Goal: Task Accomplishment & Management: Complete application form

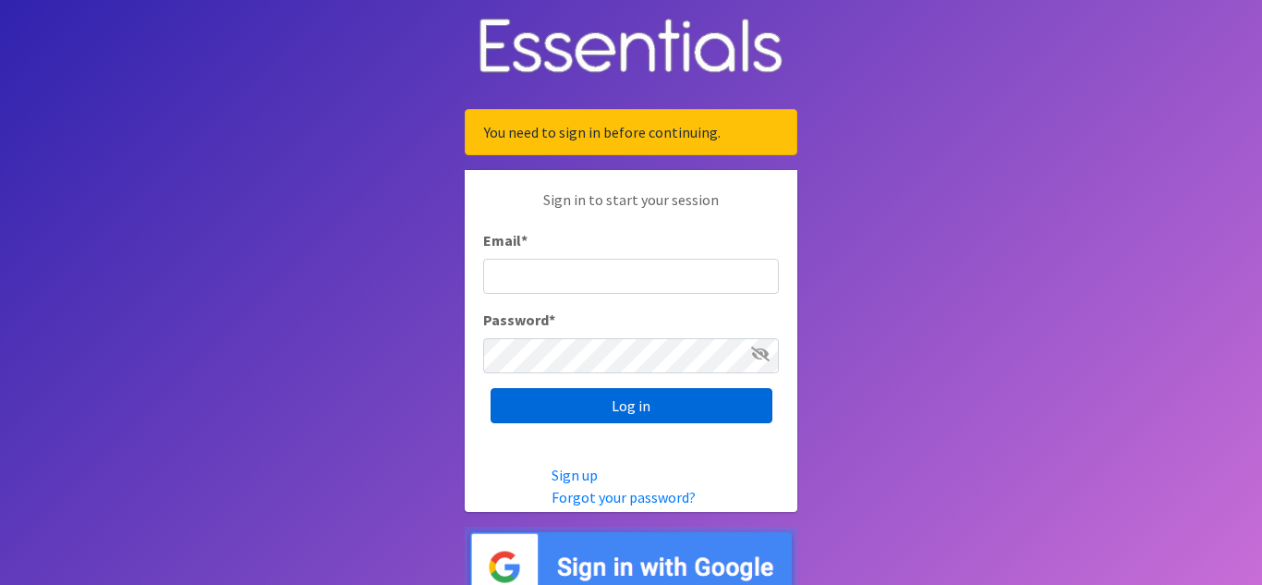
type input "[EMAIL_ADDRESS][DOMAIN_NAME]"
click at [650, 409] on input "Log in" at bounding box center [632, 405] width 282 height 35
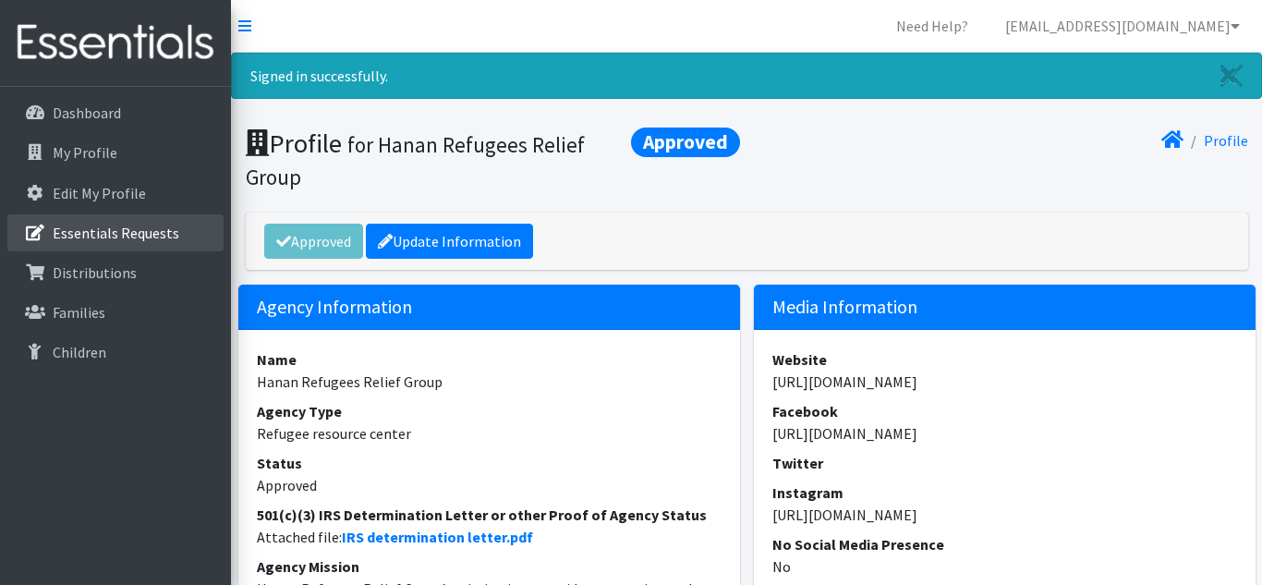
click at [116, 236] on p "Essentials Requests" at bounding box center [116, 233] width 127 height 18
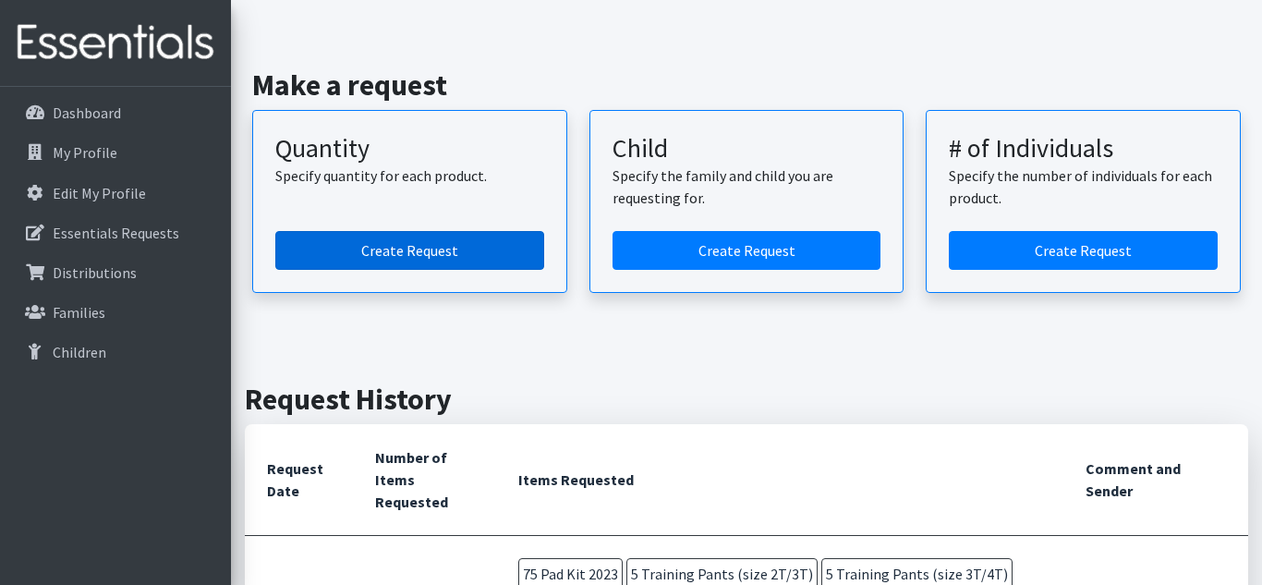
scroll to position [128, 0]
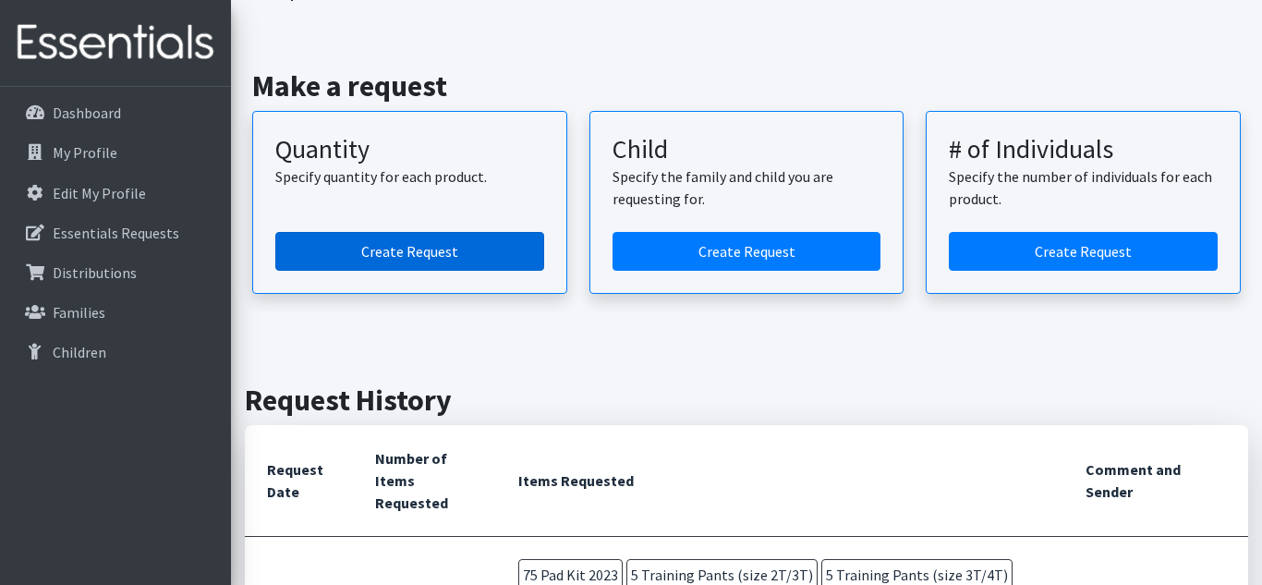
click at [420, 257] on link "Create Request" at bounding box center [409, 251] width 269 height 39
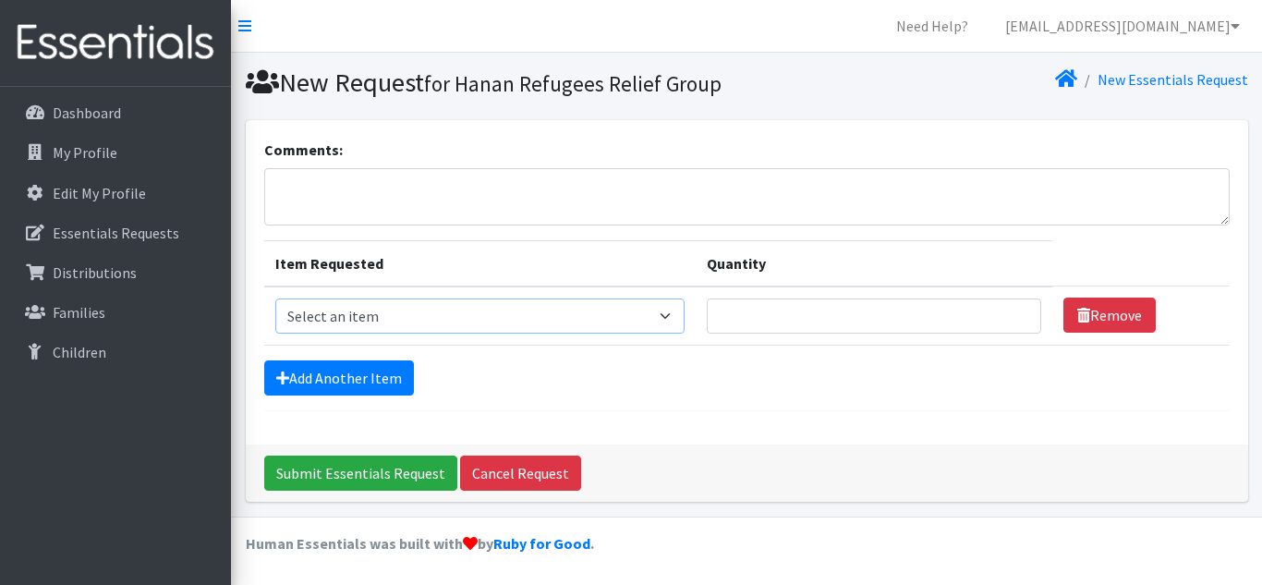
click at [380, 318] on select "Select an item Adult Briefs (Medium) Adult Briefs (XL) Adult Briefs (XS) Adult …" at bounding box center [479, 315] width 409 height 35
select select "12686"
click at [275, 298] on select "Select an item Adult Briefs (Medium) Adult Briefs (XL) Adult Briefs (XS) Adult …" at bounding box center [479, 315] width 409 height 35
click at [738, 304] on input "Quantity" at bounding box center [874, 315] width 335 height 35
type input "75"
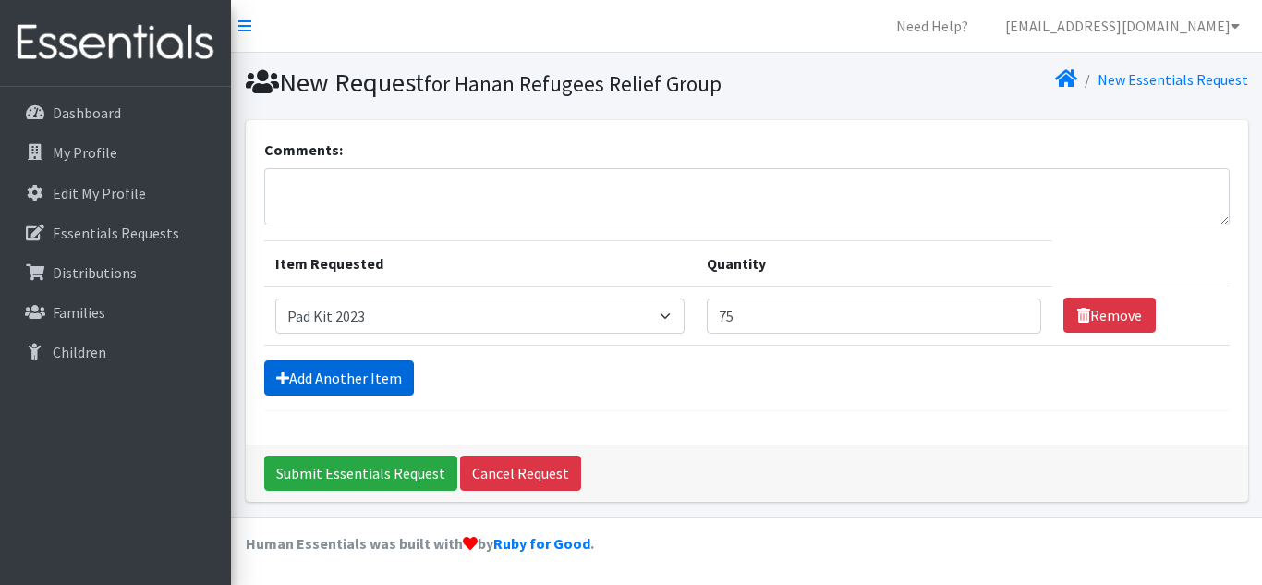
click at [365, 378] on link "Add Another Item" at bounding box center [339, 377] width 150 height 35
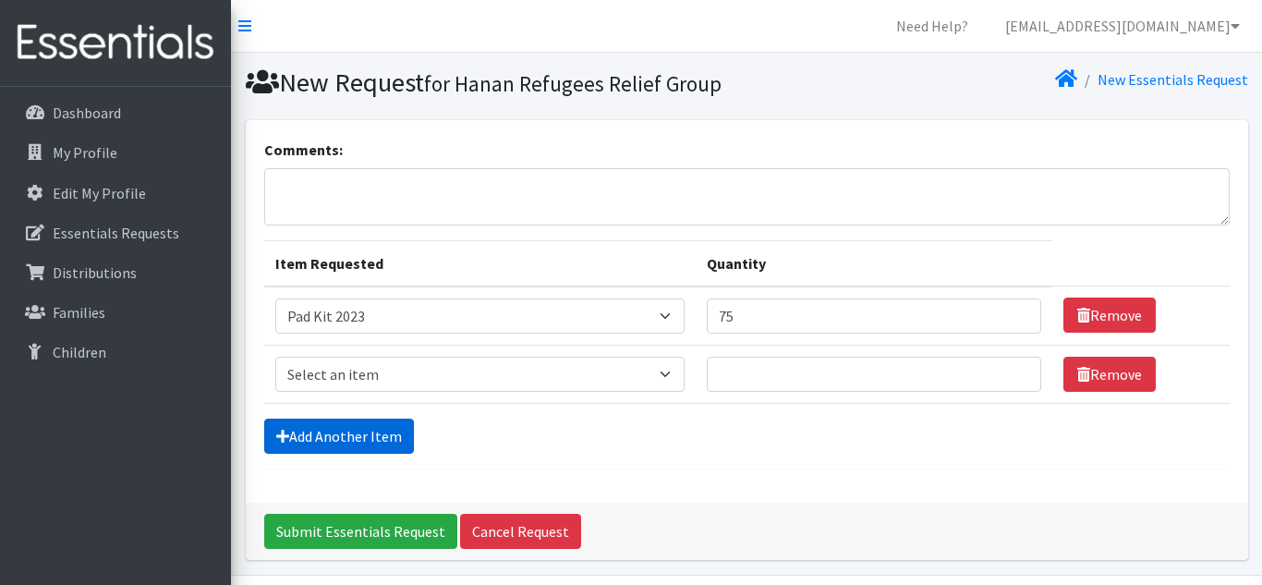
scroll to position [59, 0]
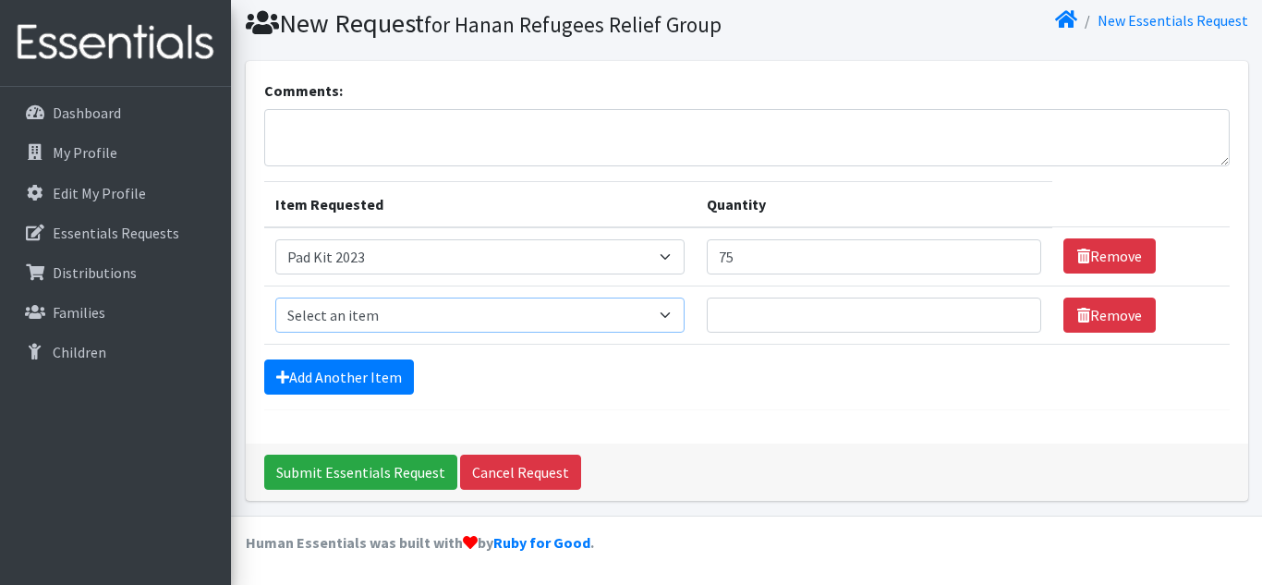
click at [439, 313] on select "Select an item Adult Briefs (Medium) Adult Briefs (XL) Adult Briefs (XS) Adult …" at bounding box center [479, 315] width 409 height 35
select select "11414"
click at [275, 298] on select "Select an item Adult Briefs (Medium) Adult Briefs (XL) Adult Briefs (XS) Adult …" at bounding box center [479, 315] width 409 height 35
click at [758, 311] on input "Quantity" at bounding box center [874, 315] width 335 height 35
type input "10"
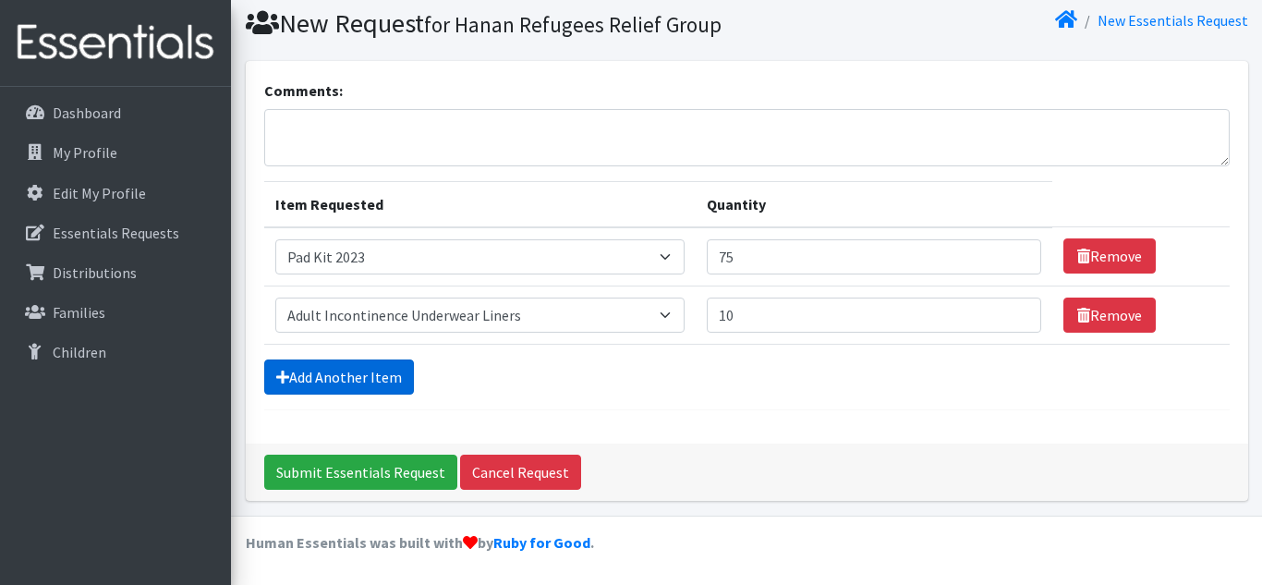
click at [383, 378] on link "Add Another Item" at bounding box center [339, 376] width 150 height 35
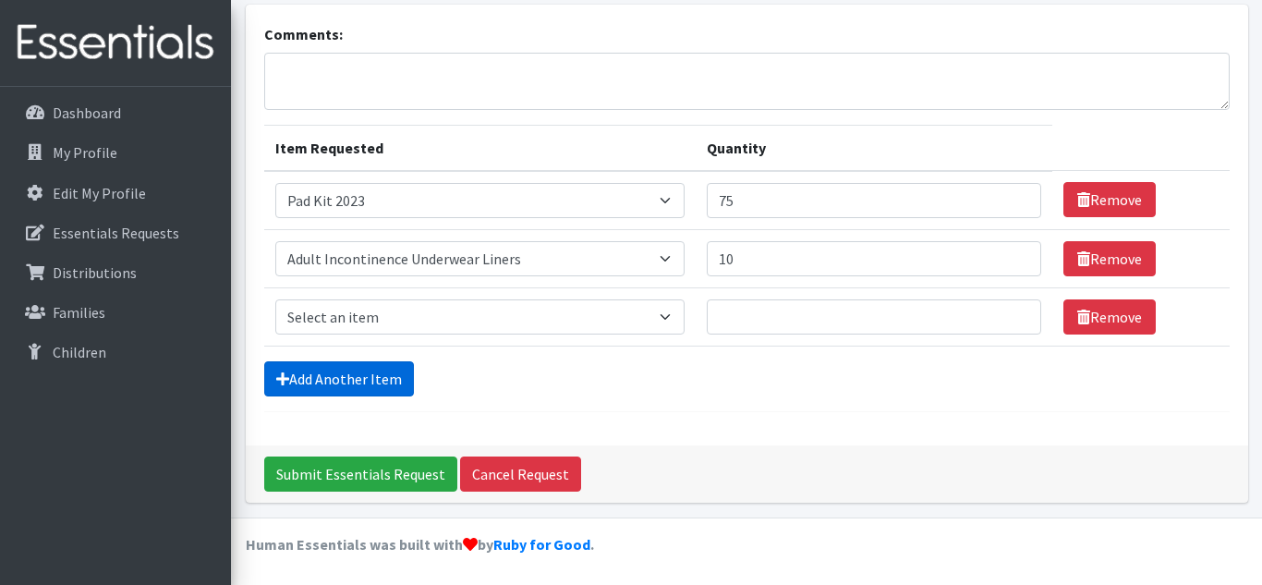
scroll to position [117, 0]
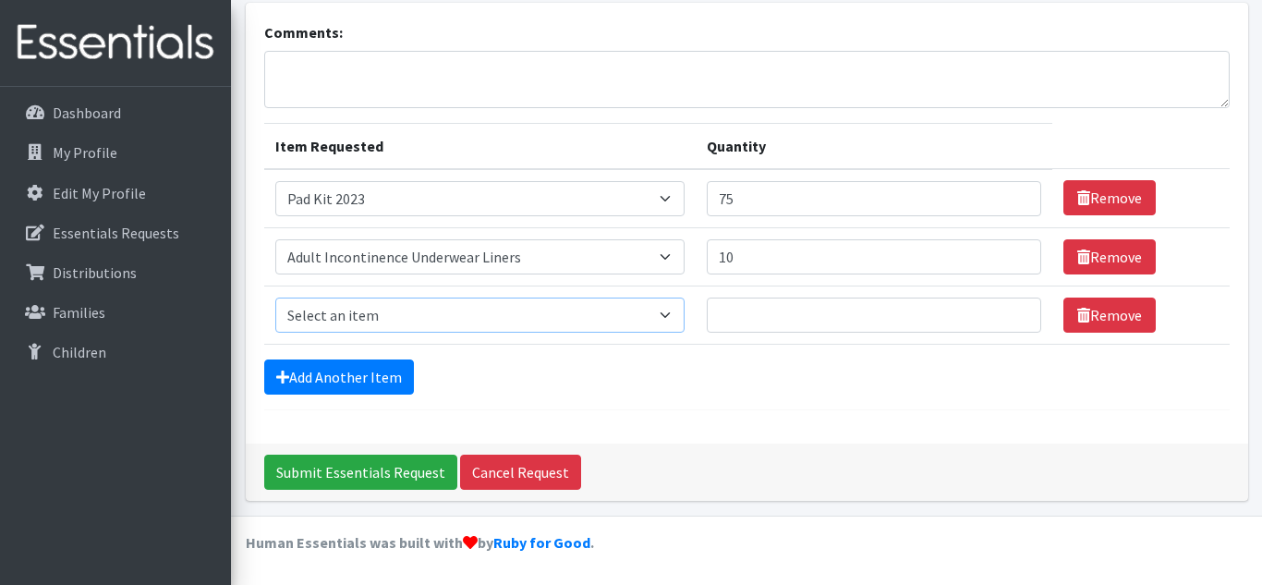
click at [430, 319] on select "Select an item Adult Briefs (Medium) Adult Briefs (XL) Adult Briefs (XS) Adult …" at bounding box center [479, 315] width 409 height 35
click at [275, 298] on select "Select an item Adult Briefs (Medium) Adult Briefs (XL) Adult Briefs (XS) Adult …" at bounding box center [479, 315] width 409 height 35
click at [488, 316] on select "Select an item Adult Briefs (Medium) Adult Briefs (XL) Adult Briefs (XS) Adult …" at bounding box center [479, 315] width 409 height 35
select select "11293"
click at [275, 298] on select "Select an item Adult Briefs (Medium) Adult Briefs (XL) Adult Briefs (XS) Adult …" at bounding box center [479, 315] width 409 height 35
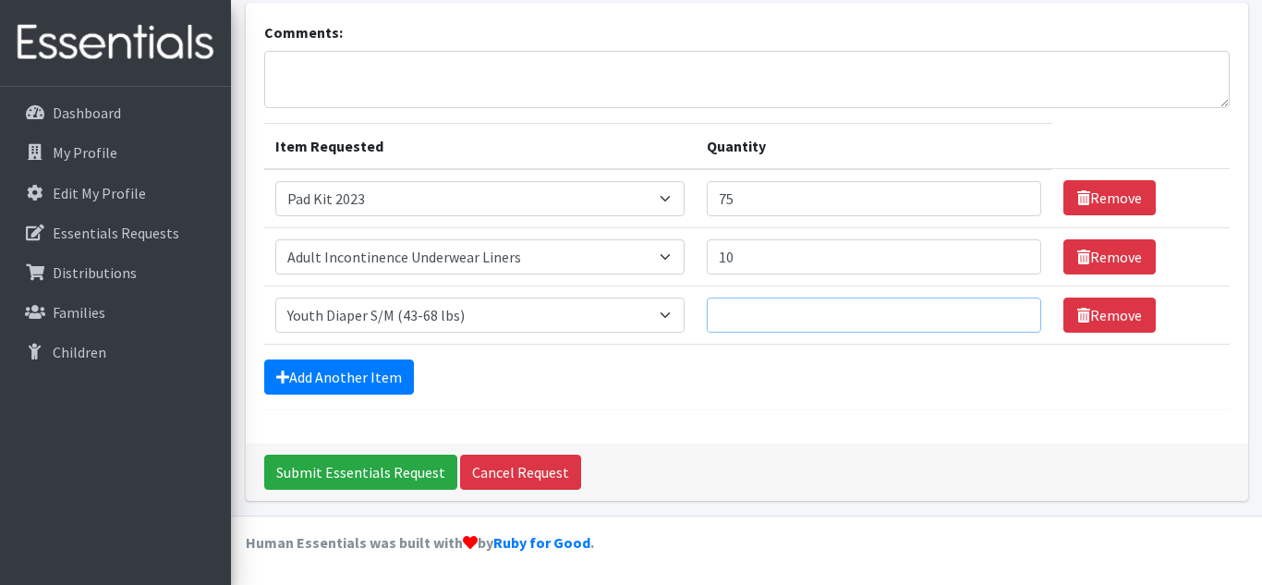
click at [805, 317] on input "Quantity" at bounding box center [874, 315] width 335 height 35
type input "10"
click at [380, 375] on link "Add Another Item" at bounding box center [339, 376] width 150 height 35
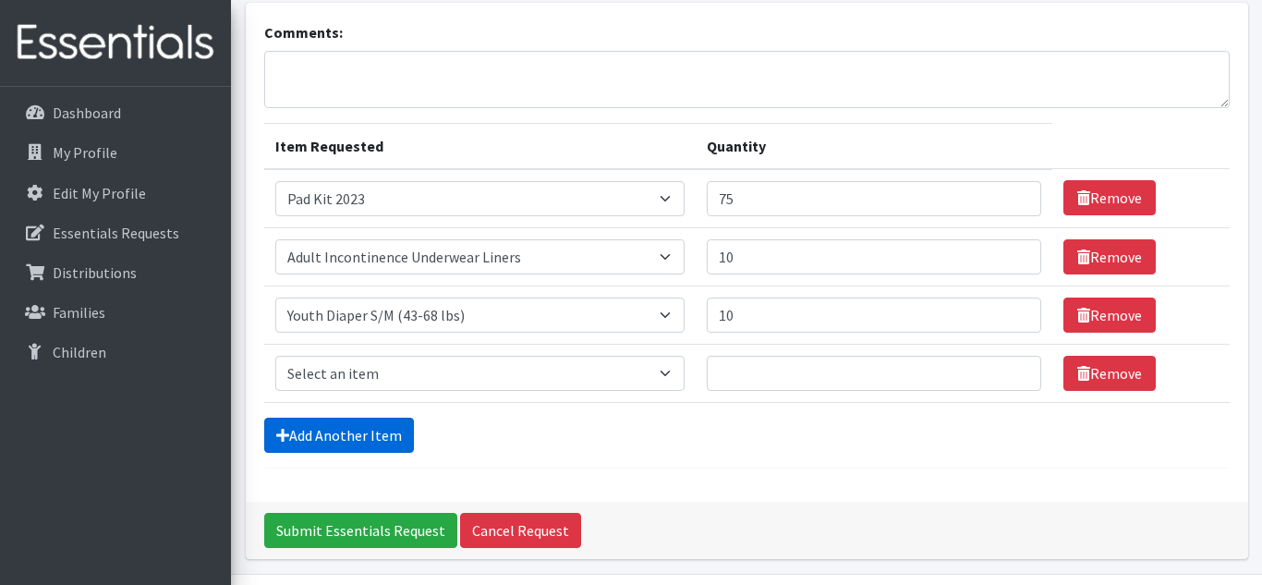
scroll to position [176, 0]
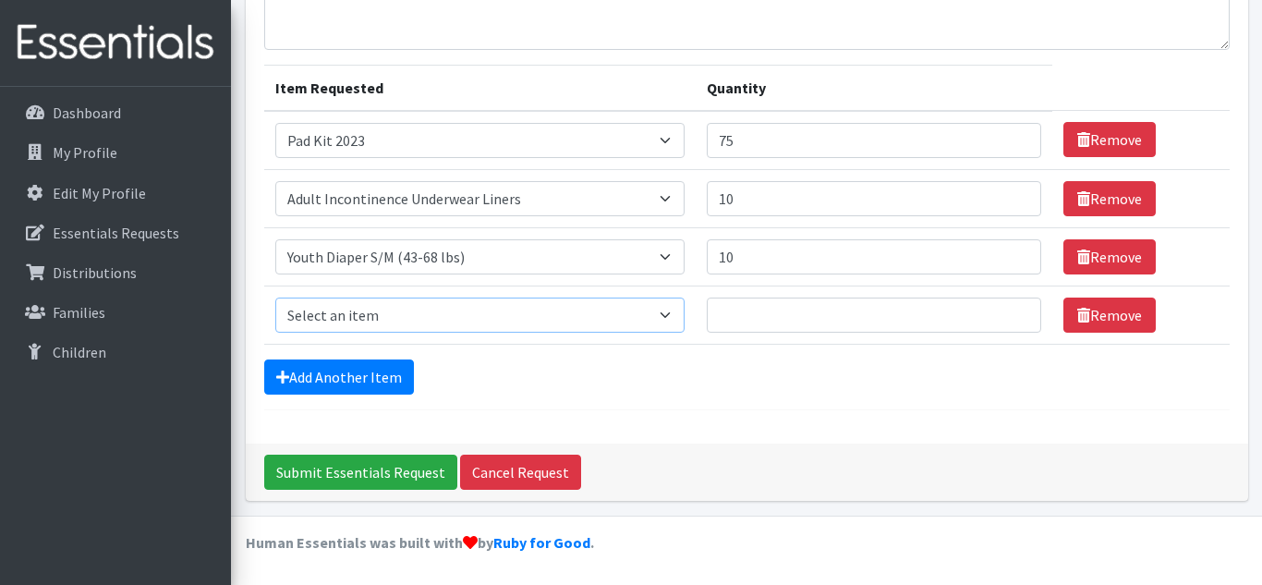
click at [450, 314] on select "Select an item Adult Briefs (Medium) Adult Briefs (XL) Adult Briefs (XS) Adult …" at bounding box center [479, 315] width 409 height 35
select select "6763"
click at [275, 298] on select "Select an item Adult Briefs (Medium) Adult Briefs (XL) Adult Briefs (XS) Adult …" at bounding box center [479, 315] width 409 height 35
click at [738, 308] on input "Quantity" at bounding box center [874, 315] width 335 height 35
type input "10"
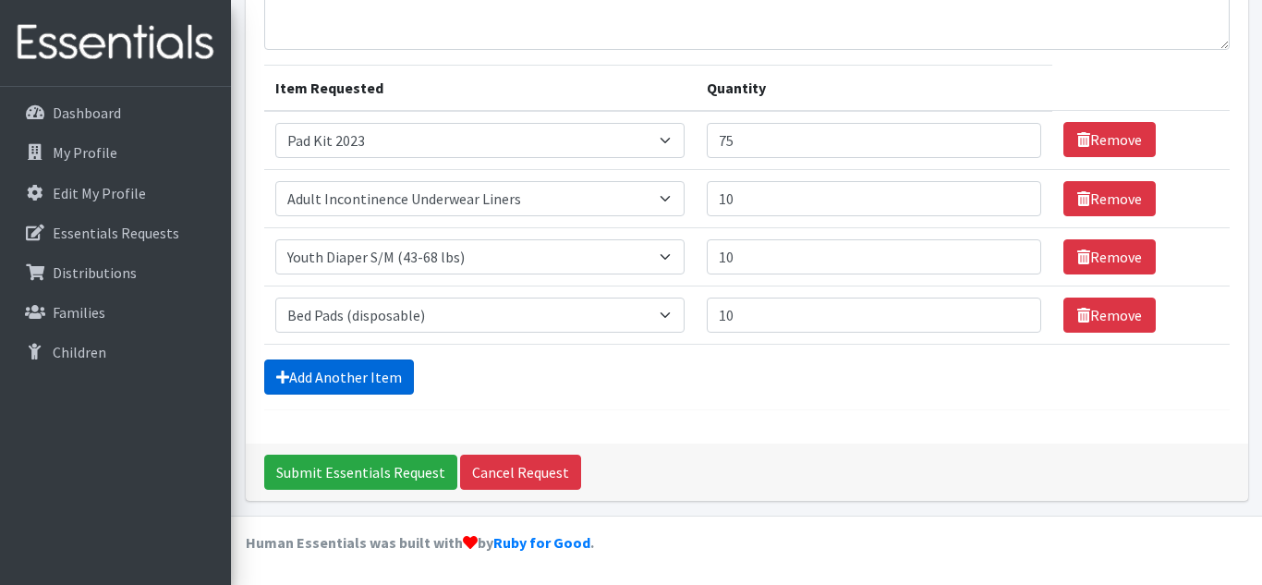
click at [366, 380] on link "Add Another Item" at bounding box center [339, 376] width 150 height 35
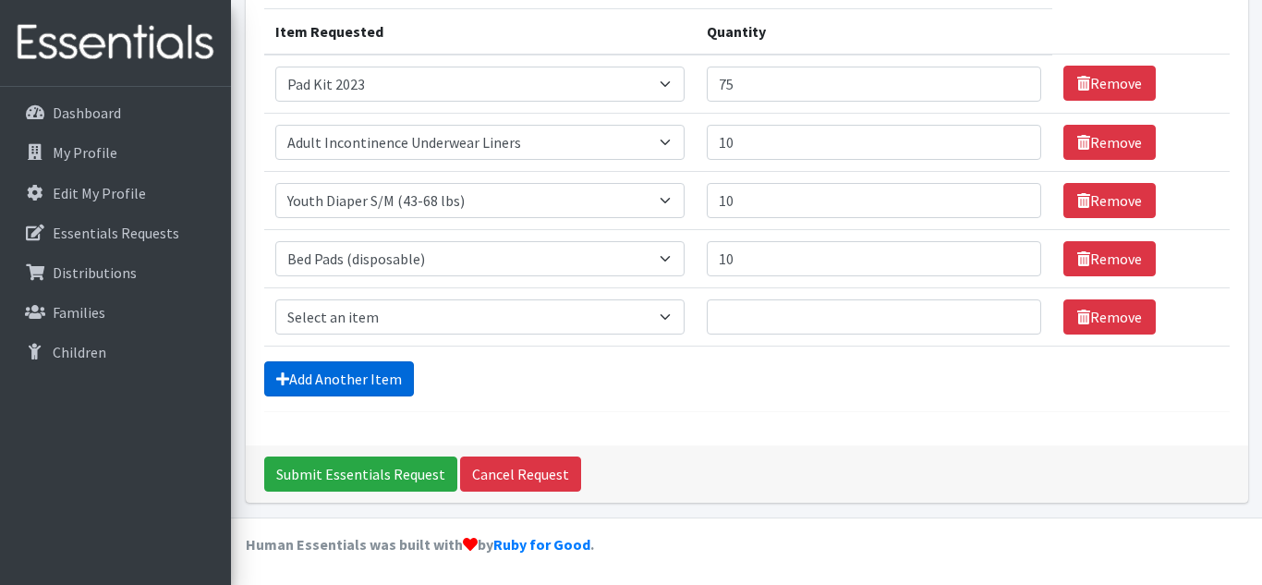
scroll to position [234, 0]
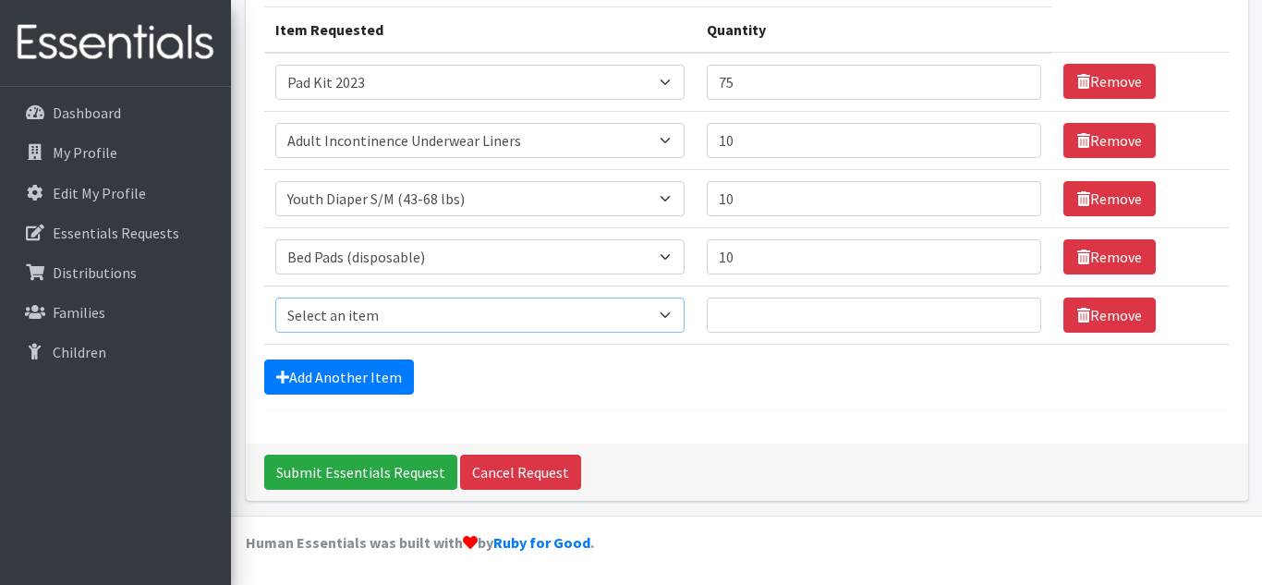
click at [425, 306] on select "Select an item Adult Briefs (Medium) Adult Briefs (XL) Adult Briefs (XS) Adult …" at bounding box center [479, 315] width 409 height 35
select select "11411"
click at [275, 298] on select "Select an item Adult Briefs (Medium) Adult Briefs (XL) Adult Briefs (XS) Adult …" at bounding box center [479, 315] width 409 height 35
click at [787, 329] on input "Quantity" at bounding box center [874, 315] width 335 height 35
type input "5"
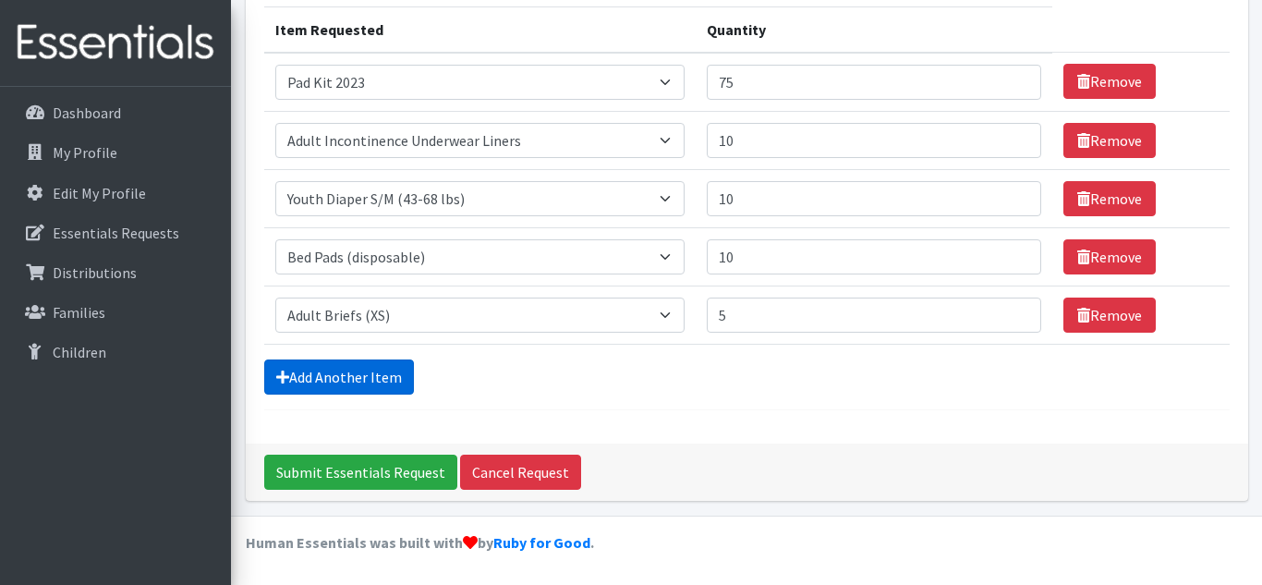
click at [379, 379] on link "Add Another Item" at bounding box center [339, 376] width 150 height 35
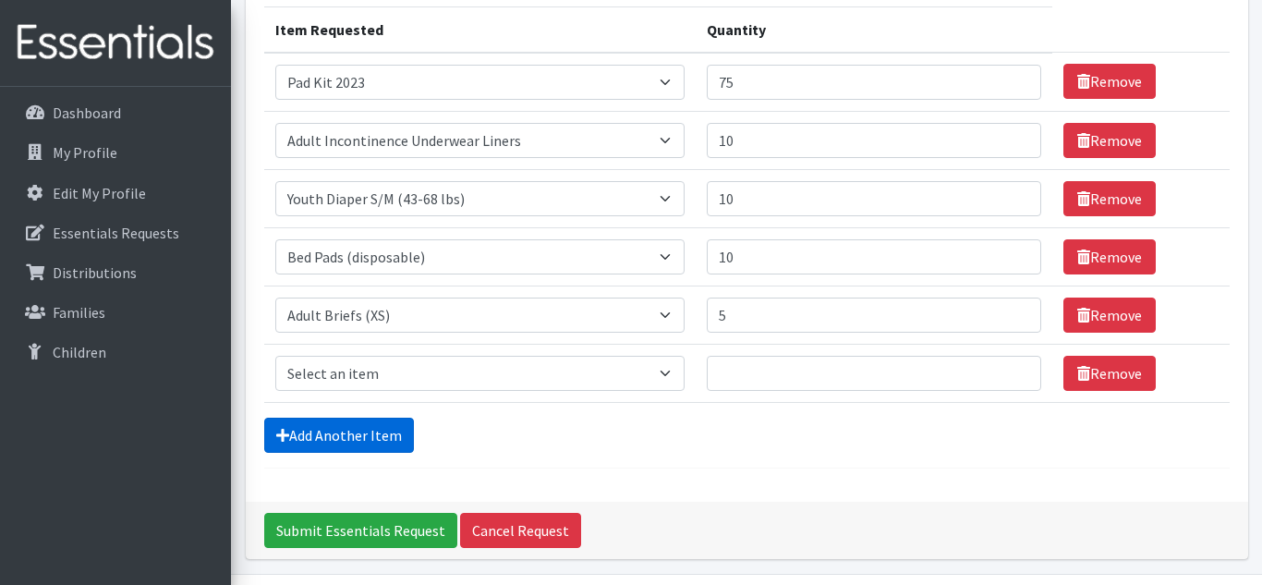
scroll to position [292, 0]
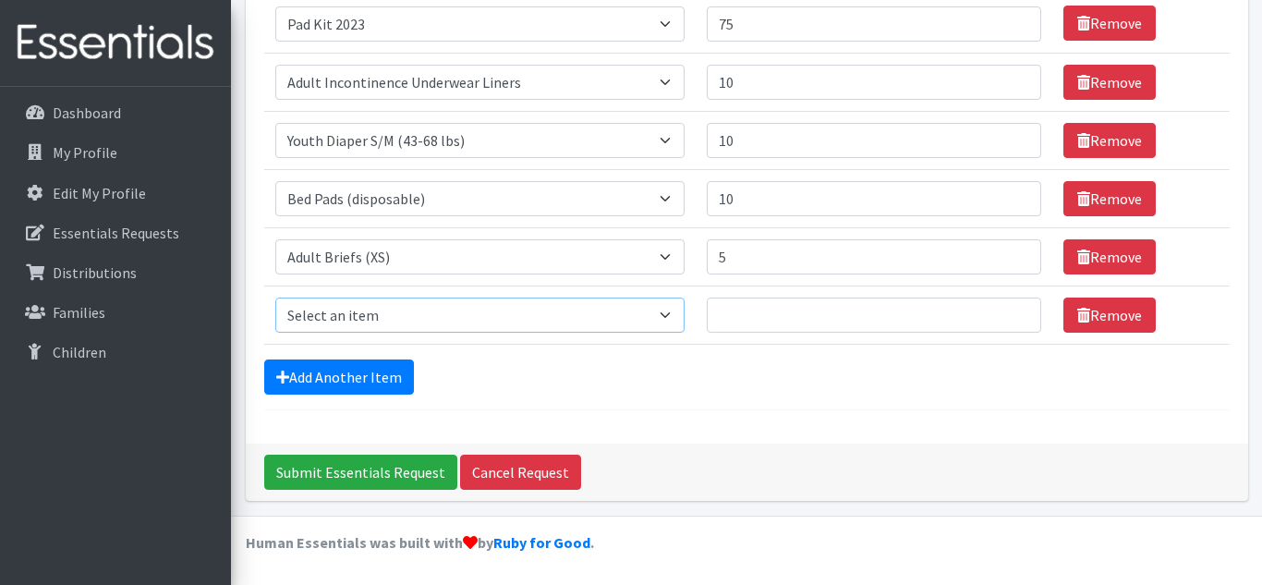
click at [412, 321] on select "Select an item Adult Briefs (Medium) Adult Briefs (XL) Adult Briefs (XS) Adult …" at bounding box center [479, 315] width 409 height 35
select select "5277"
click at [275, 298] on select "Select an item Adult Briefs (Medium) Adult Briefs (XL) Adult Briefs (XS) Adult …" at bounding box center [479, 315] width 409 height 35
click at [728, 314] on input "Quantity" at bounding box center [874, 315] width 335 height 35
type input "5"
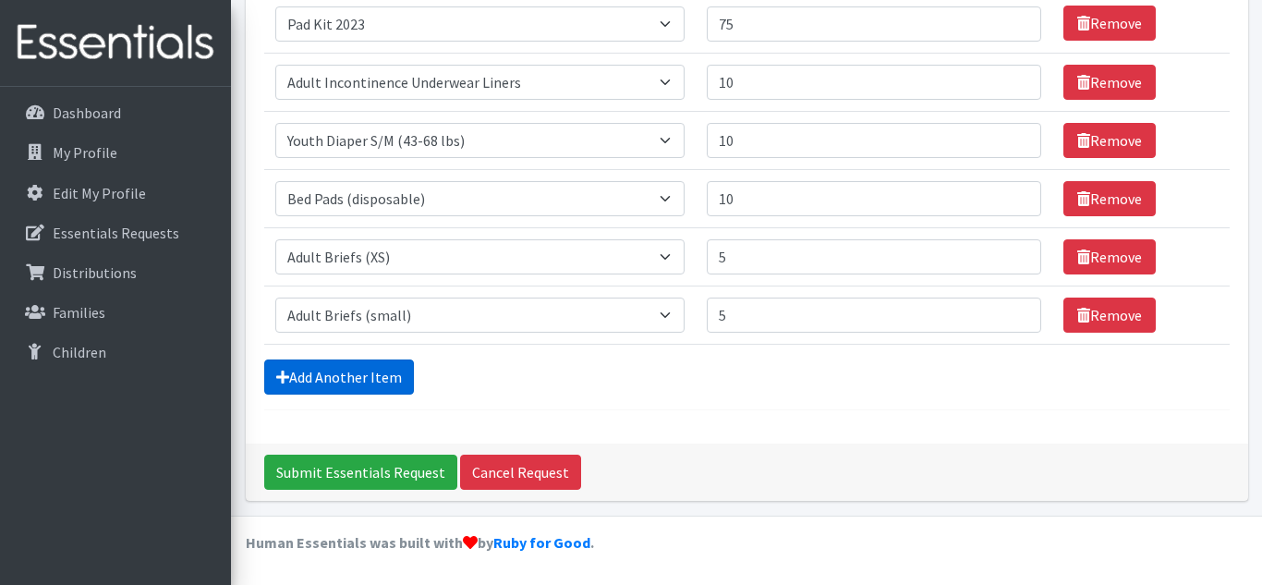
click at [347, 380] on link "Add Another Item" at bounding box center [339, 376] width 150 height 35
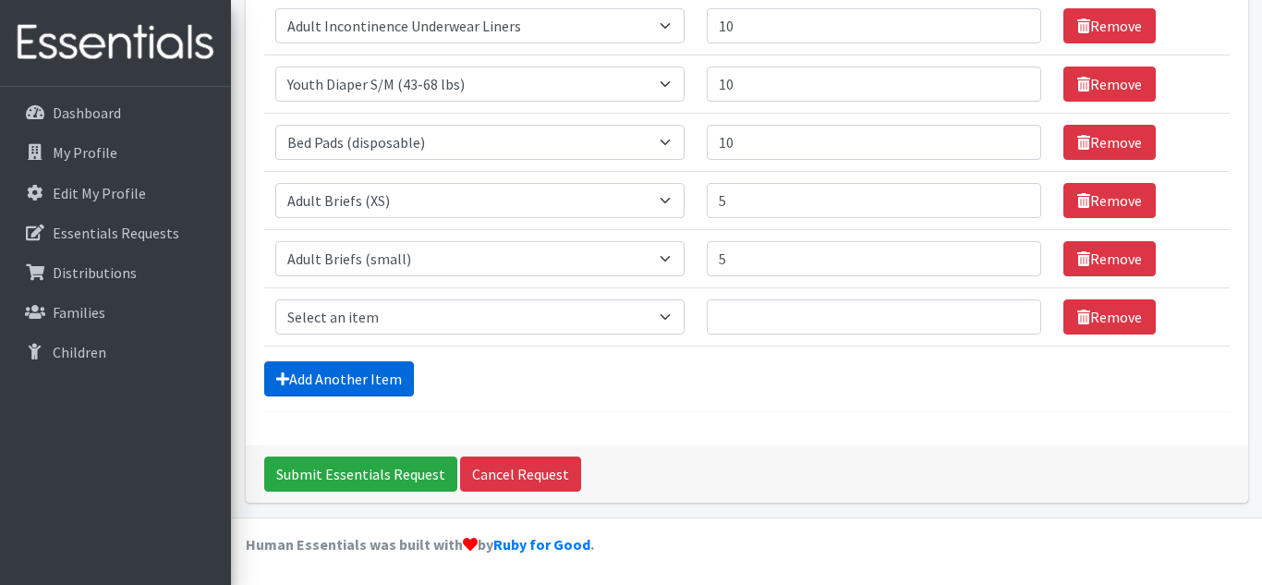
scroll to position [350, 0]
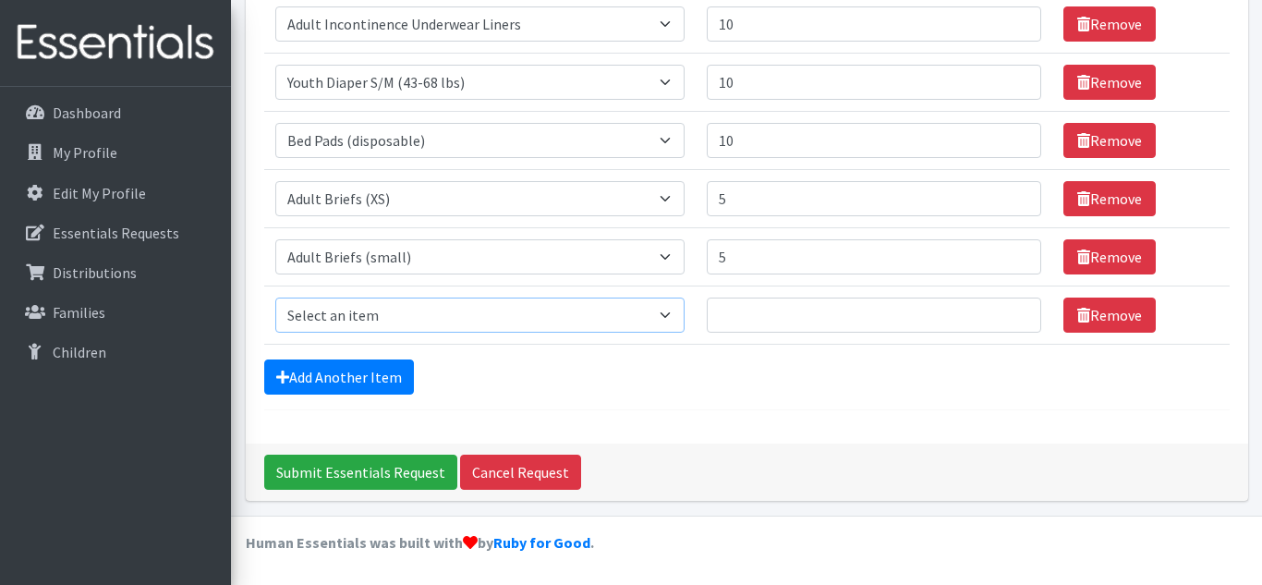
click at [477, 311] on select "Select an item Adult Briefs (Medium) Adult Briefs (XL) Adult Briefs (XS) Adult …" at bounding box center [479, 315] width 409 height 35
select select "11412"
click at [275, 298] on select "Select an item Adult Briefs (Medium) Adult Briefs (XL) Adult Briefs (XS) Adult …" at bounding box center [479, 315] width 409 height 35
click at [758, 315] on input "Quantity" at bounding box center [874, 315] width 335 height 35
type input "5"
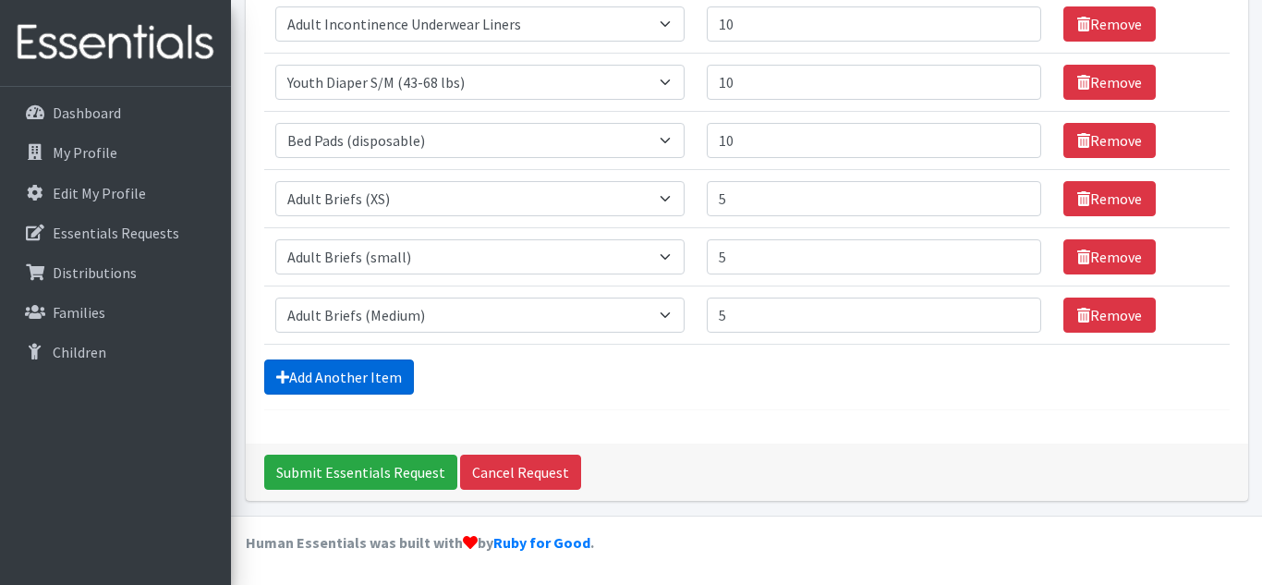
click at [379, 376] on link "Add Another Item" at bounding box center [339, 376] width 150 height 35
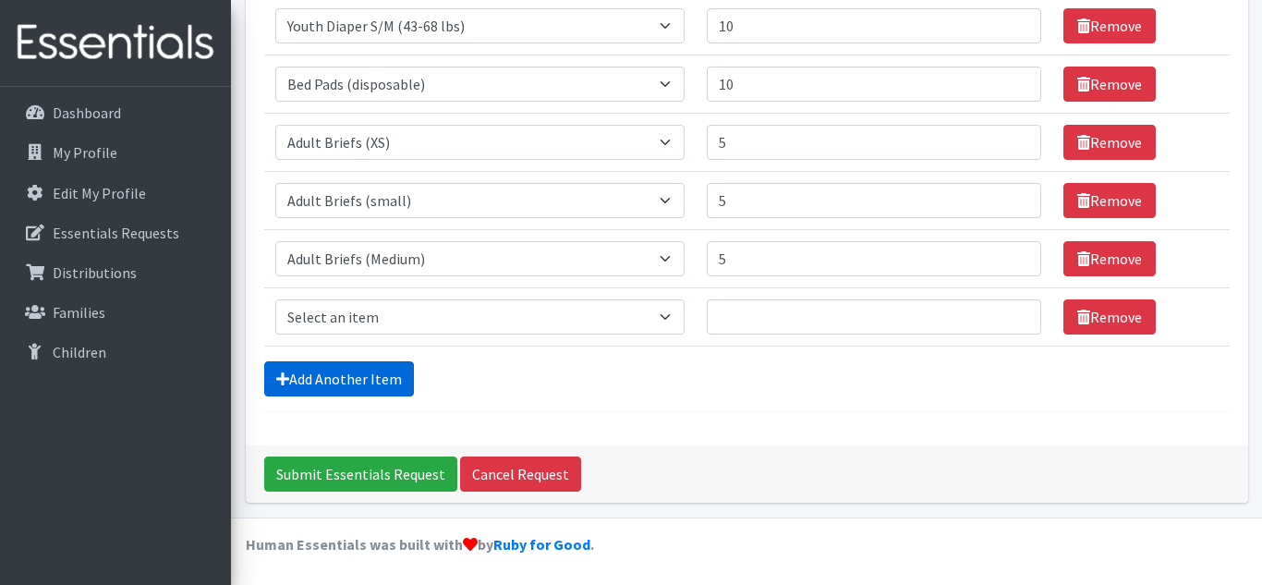
scroll to position [408, 0]
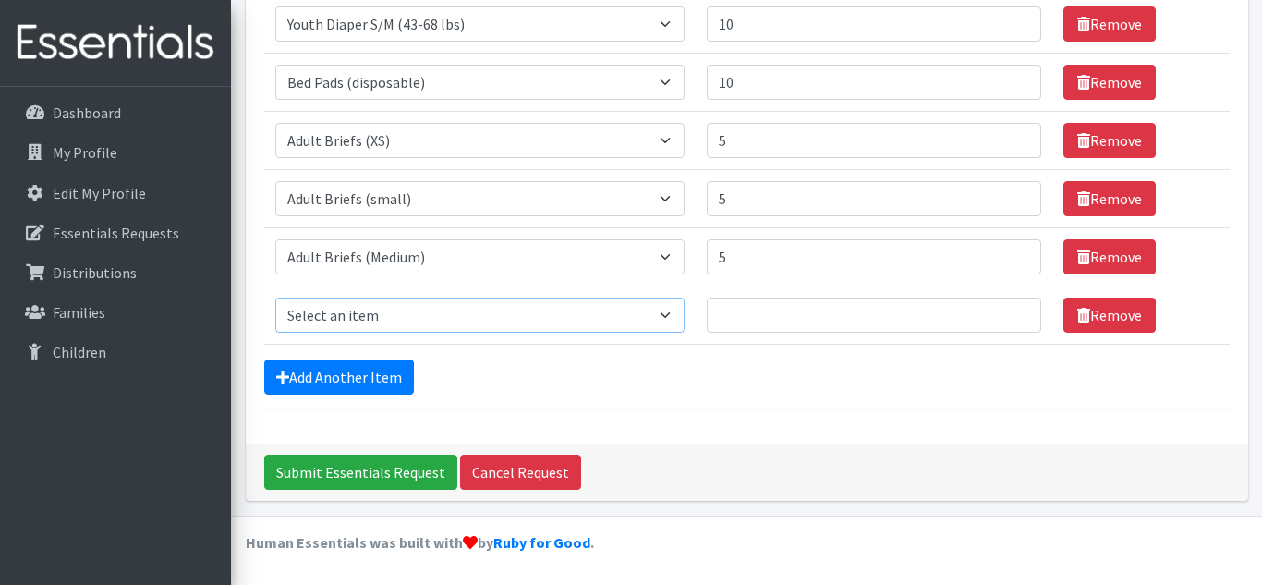
click at [410, 319] on select "Select an item Adult Briefs (Medium) Adult Briefs (XL) Adult Briefs (XS) Adult …" at bounding box center [479, 315] width 409 height 35
select select "5865"
click at [275, 298] on select "Select an item Adult Briefs (Medium) Adult Briefs (XL) Adult Briefs (XS) Adult …" at bounding box center [479, 315] width 409 height 35
click at [794, 313] on input "Quantity" at bounding box center [874, 315] width 335 height 35
type input "5"
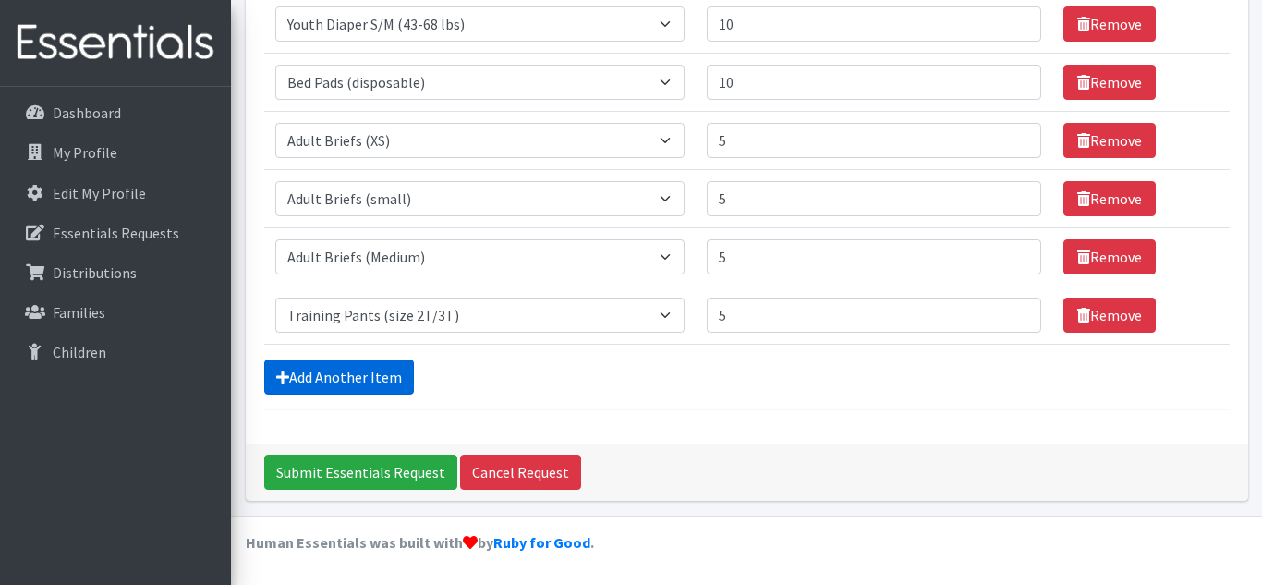
click at [275, 393] on link "Add Another Item" at bounding box center [339, 376] width 150 height 35
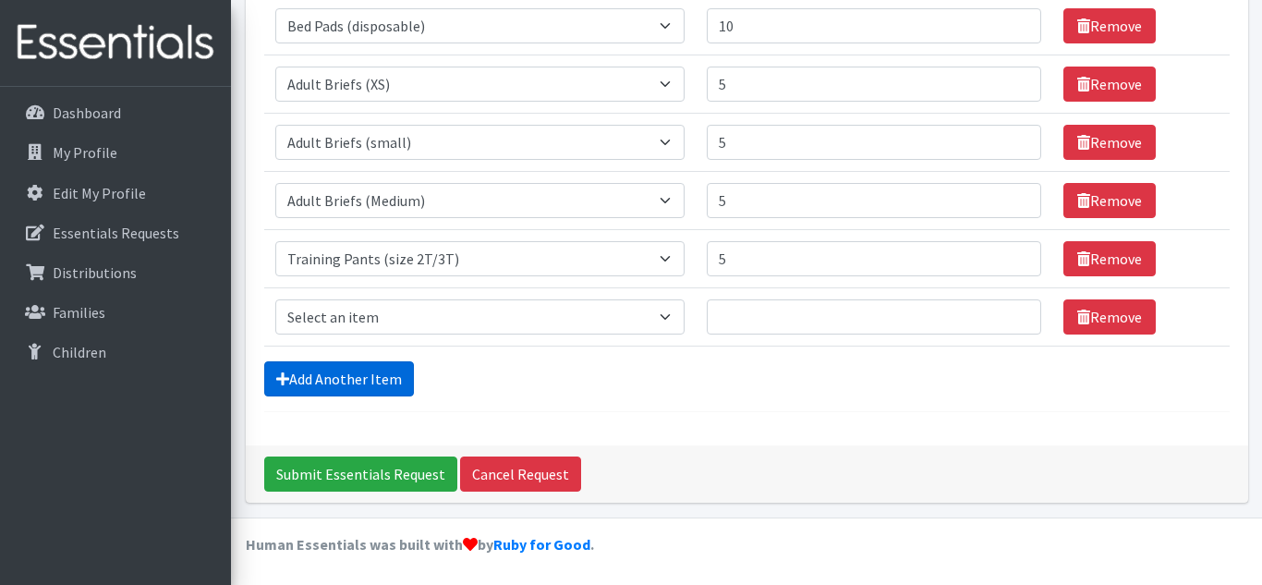
scroll to position [467, 0]
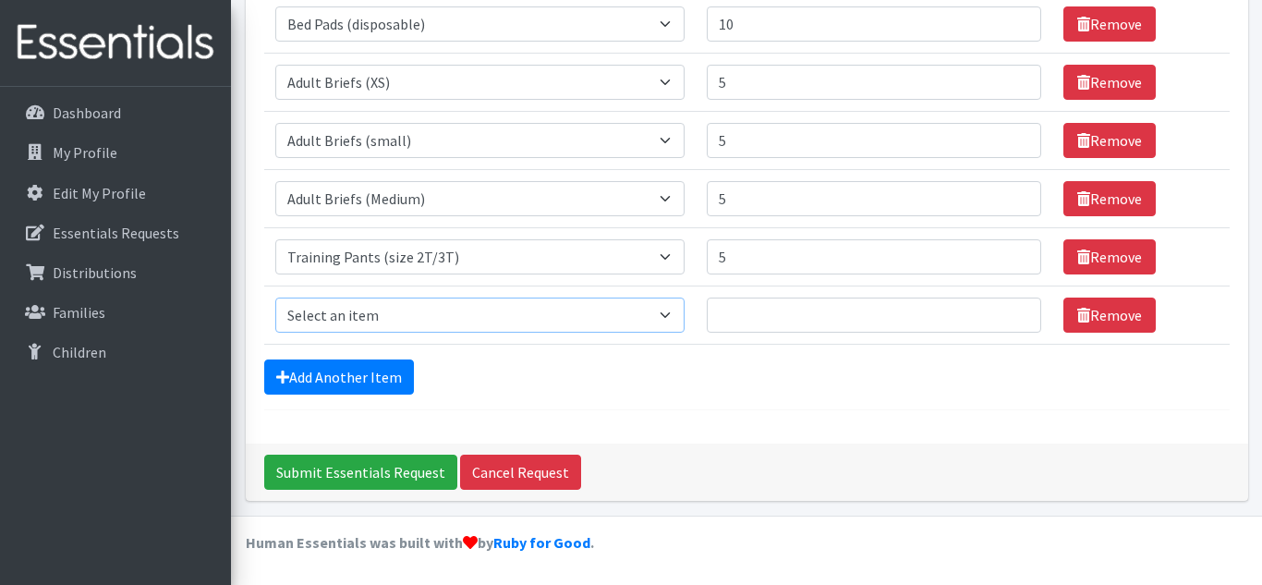
click at [404, 309] on select "Select an item Adult Briefs (Medium) Adult Briefs (XL) Adult Briefs (XS) Adult …" at bounding box center [479, 315] width 409 height 35
select select "5866"
click at [275, 298] on select "Select an item Adult Briefs (Medium) Adult Briefs (XL) Adult Briefs (XS) Adult …" at bounding box center [479, 315] width 409 height 35
click at [878, 296] on td "Quantity" at bounding box center [875, 315] width 358 height 58
click at [880, 308] on input "Quantity" at bounding box center [874, 315] width 335 height 35
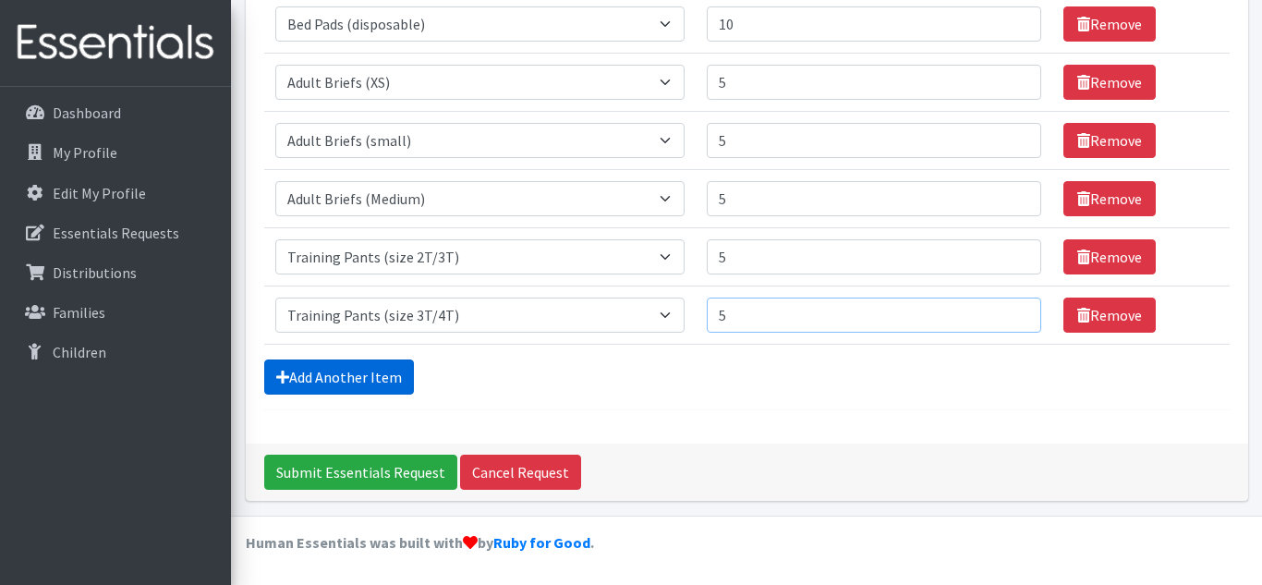
type input "5"
click at [363, 376] on link "Add Another Item" at bounding box center [339, 376] width 150 height 35
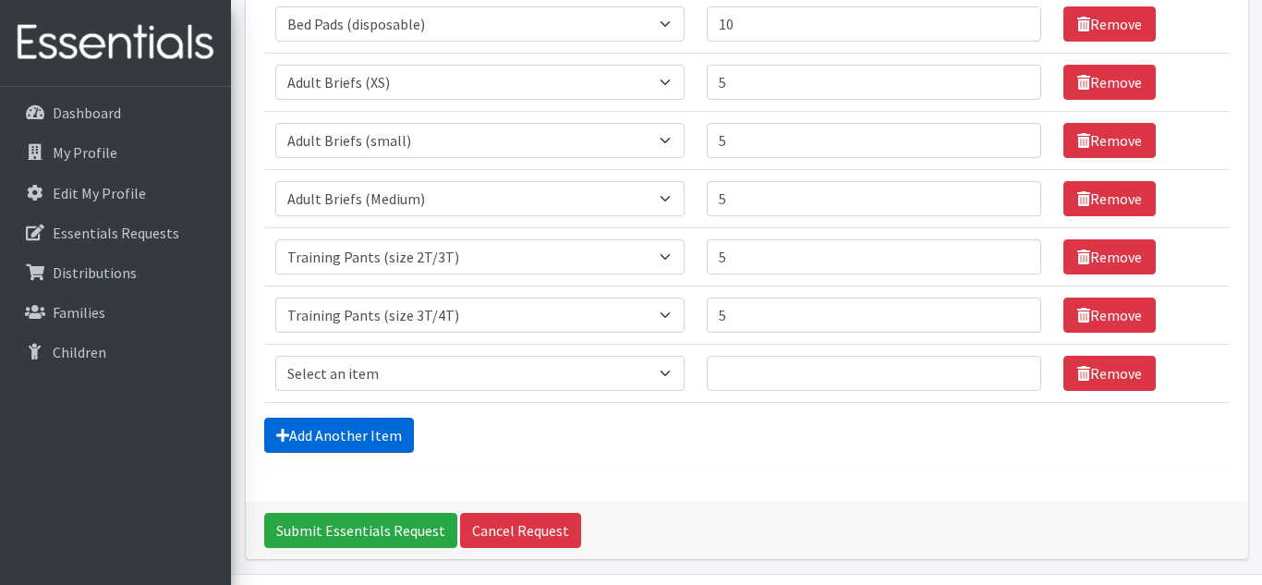
scroll to position [525, 0]
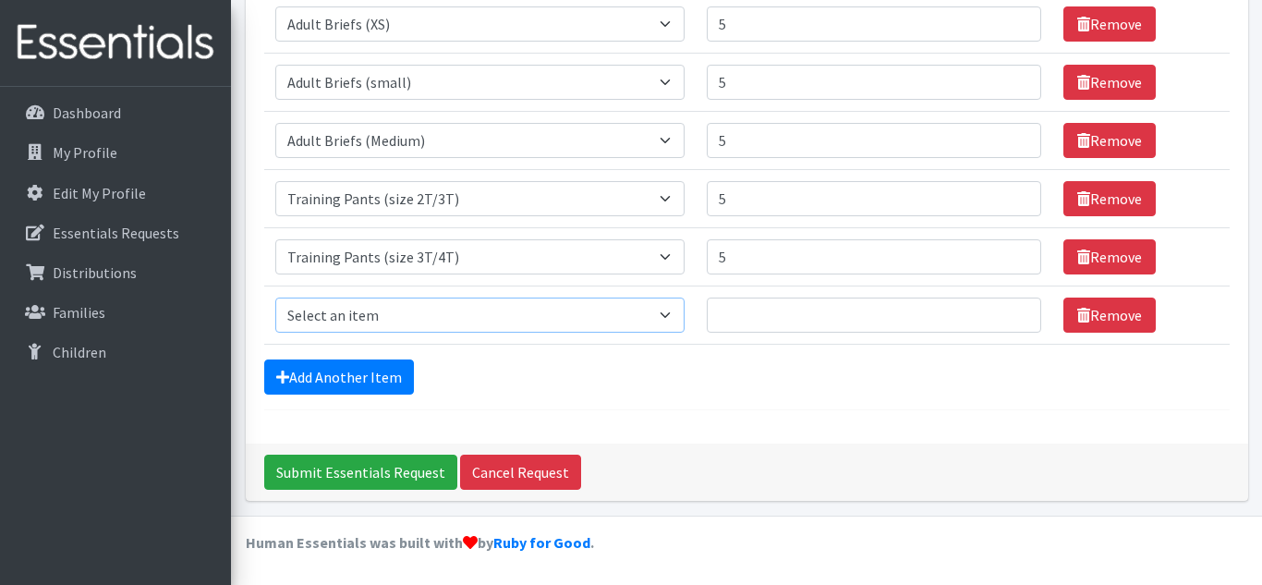
click at [427, 318] on select "Select an item Adult Briefs (Medium) Adult Briefs (XL) Adult Briefs (XS) Adult …" at bounding box center [479, 315] width 409 height 35
select select "5867"
click at [275, 298] on select "Select an item Adult Briefs (Medium) Adult Briefs (XL) Adult Briefs (XS) Adult …" at bounding box center [479, 315] width 409 height 35
click at [805, 309] on input "Quantity" at bounding box center [874, 315] width 335 height 35
type input "5"
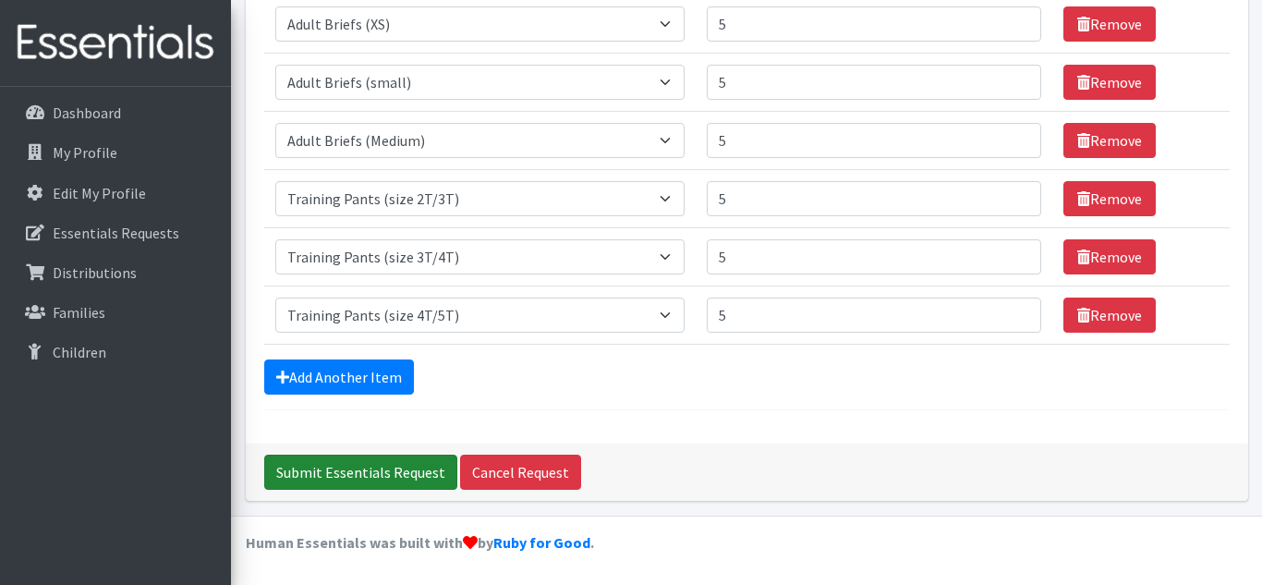
click at [385, 459] on input "Submit Essentials Request" at bounding box center [360, 472] width 193 height 35
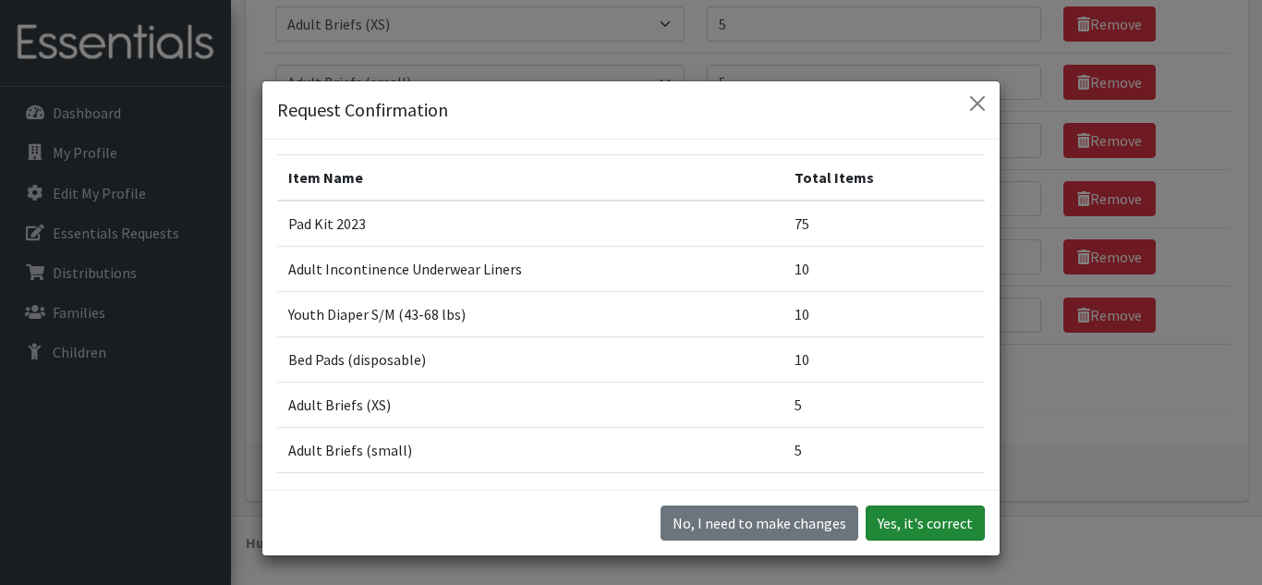
click at [935, 519] on button "Yes, it's correct" at bounding box center [925, 522] width 119 height 35
